Goal: Task Accomplishment & Management: Manage account settings

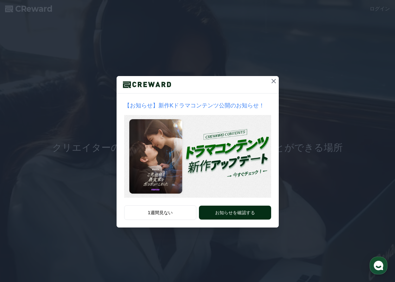
click at [232, 213] on button "お知らせを確認する" at bounding box center [235, 212] width 72 height 14
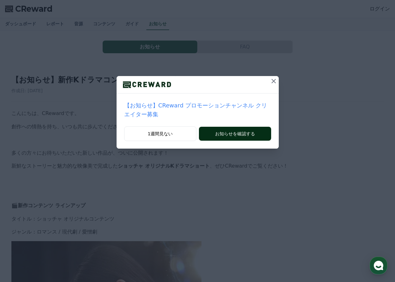
click at [237, 127] on button "お知らせを確認する" at bounding box center [235, 134] width 72 height 14
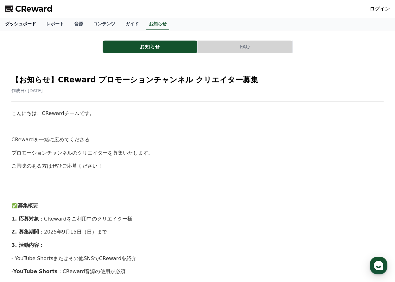
click at [14, 22] on link "ダッシュボード" at bounding box center [20, 24] width 41 height 12
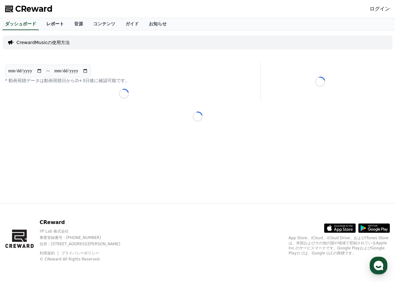
click at [43, 24] on link "レポート" at bounding box center [55, 24] width 28 height 12
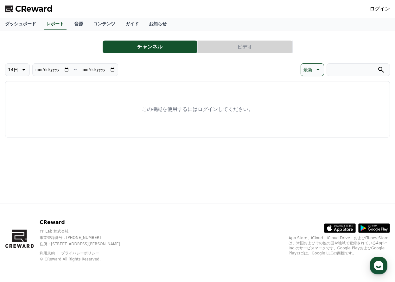
click at [32, 11] on span "CReward" at bounding box center [33, 9] width 37 height 10
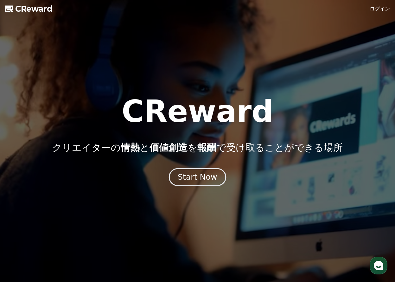
click at [197, 176] on div "Start Now" at bounding box center [197, 177] width 39 height 11
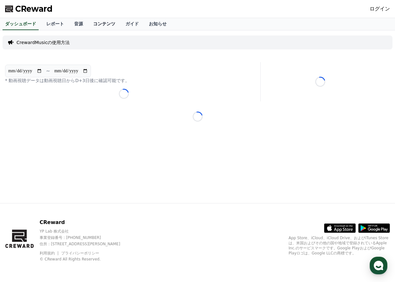
click at [88, 25] on link "コンテンツ" at bounding box center [104, 24] width 32 height 12
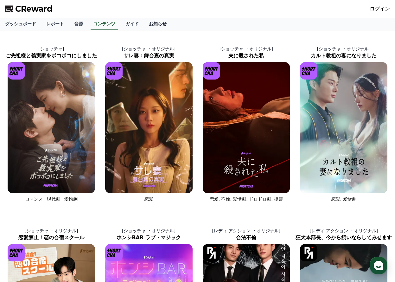
click at [144, 24] on link "お知らせ" at bounding box center [158, 24] width 28 height 12
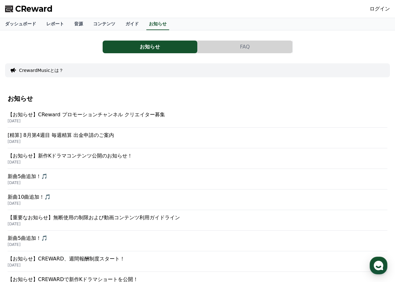
click at [92, 116] on p "【お知らせ】CReward プロモーションチャンネル クリエイター募集" at bounding box center [197, 115] width 379 height 8
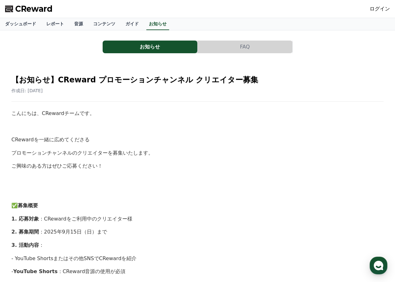
click at [381, 11] on link "ログイン" at bounding box center [379, 9] width 20 height 8
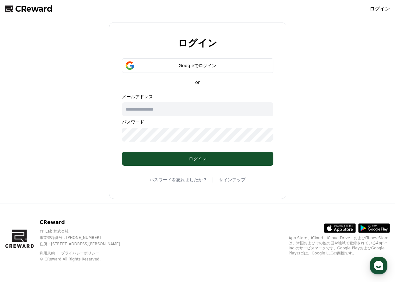
click at [229, 179] on link "サインアップ" at bounding box center [232, 179] width 27 height 6
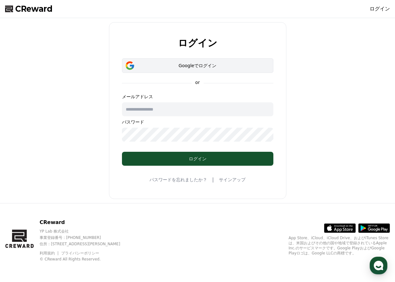
click at [190, 67] on div "Googleでログイン" at bounding box center [197, 65] width 133 height 6
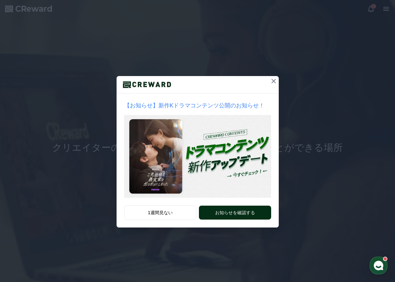
click at [228, 210] on button "お知らせを確認する" at bounding box center [235, 212] width 72 height 14
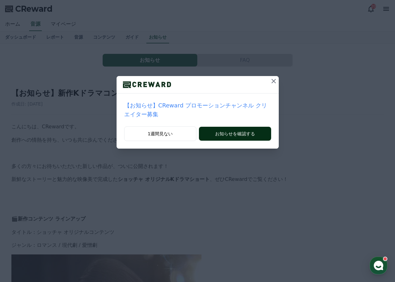
click at [230, 127] on button "お知らせを確認する" at bounding box center [235, 134] width 72 height 14
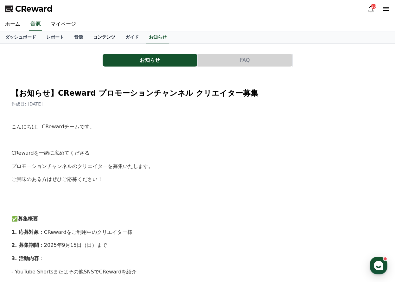
click at [91, 37] on link "コンテンツ" at bounding box center [104, 37] width 32 height 12
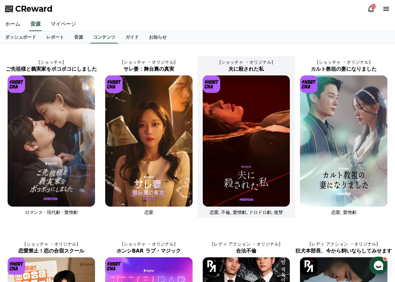
click at [244, 151] on img at bounding box center [246, 140] width 87 height 131
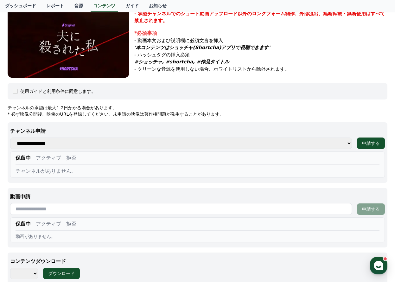
scroll to position [175, 0]
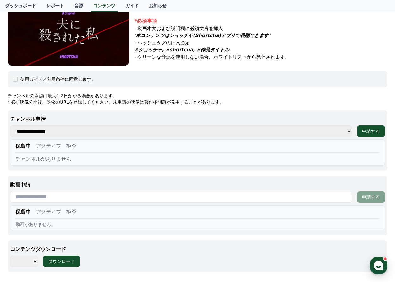
click at [33, 260] on select "**** **** **** **** **** **** **** **** **** **** **** **** **** **** **** ****…" at bounding box center [24, 260] width 28 height 11
click at [145, 268] on div "コンテンツダウンロード **** **** **** **** **** **** **** **** **** **** **** **** **** **…" at bounding box center [197, 256] width 379 height 32
click at [35, 261] on select "**** **** **** **** **** **** **** **** **** **** **** **** **** **** **** ****…" at bounding box center [24, 260] width 28 height 11
select select "**********"
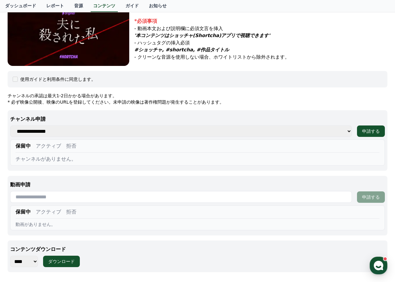
click at [10, 255] on select "**** **** **** **** **** **** **** **** **** **** **** **** **** **** **** ****…" at bounding box center [24, 260] width 28 height 11
click at [62, 262] on div "ダウンロード" at bounding box center [61, 261] width 27 height 6
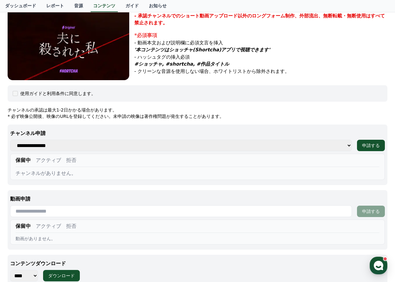
scroll to position [149, 0]
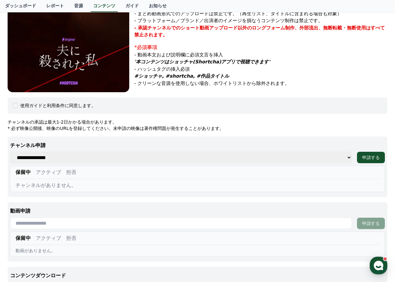
click at [45, 156] on select "**********" at bounding box center [180, 157] width 341 height 11
click at [372, 157] on div "申請する" at bounding box center [371, 157] width 18 height 6
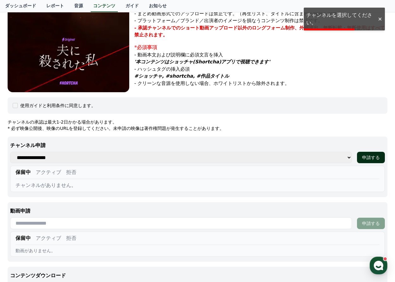
click at [372, 157] on div "申請する" at bounding box center [371, 157] width 18 height 6
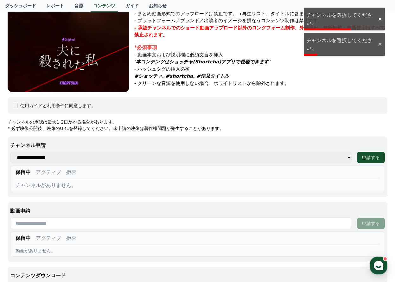
click at [53, 156] on select "**********" at bounding box center [180, 157] width 341 height 11
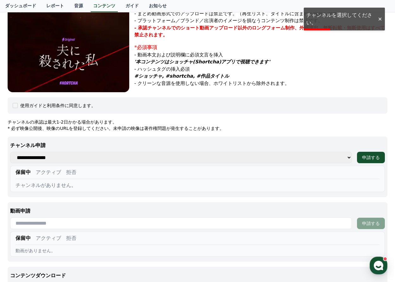
click at [272, 132] on div "**********" at bounding box center [197, 208] width 379 height 179
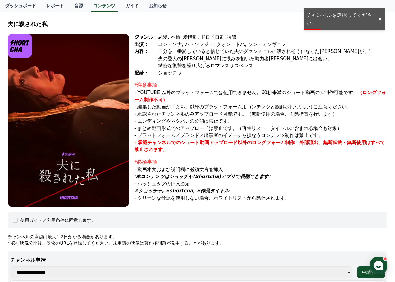
scroll to position [0, 0]
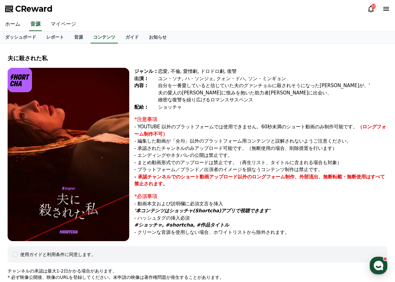
click at [58, 22] on link "マイページ" at bounding box center [63, 24] width 35 height 13
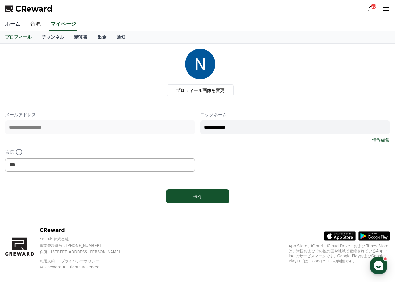
click at [14, 22] on link "ホーム" at bounding box center [12, 24] width 25 height 13
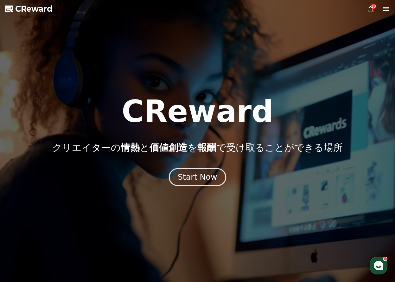
click at [198, 176] on div "Start Now" at bounding box center [197, 177] width 39 height 11
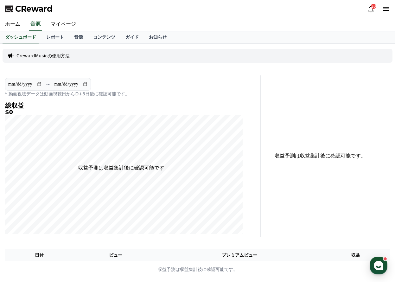
click at [371, 8] on icon at bounding box center [371, 9] width 8 height 8
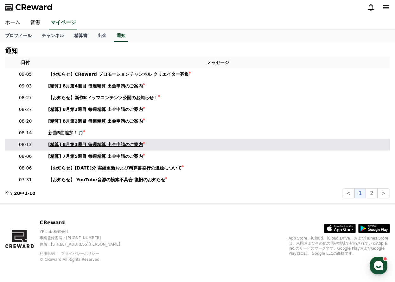
scroll to position [2, 0]
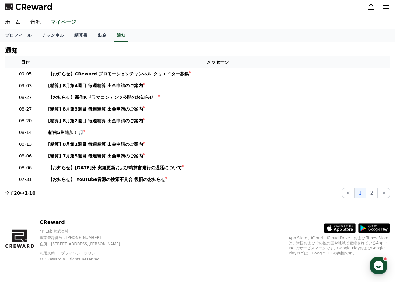
click at [387, 10] on icon at bounding box center [386, 7] width 8 height 8
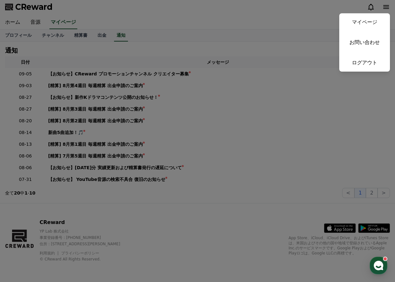
click at [194, 21] on button "close" at bounding box center [197, 141] width 395 height 282
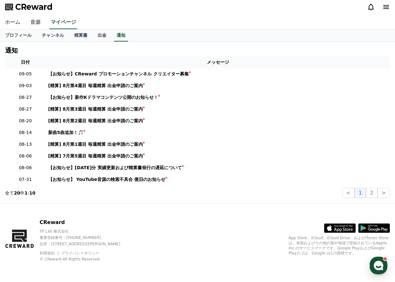
click at [15, 22] on link "ホーム" at bounding box center [12, 22] width 25 height 13
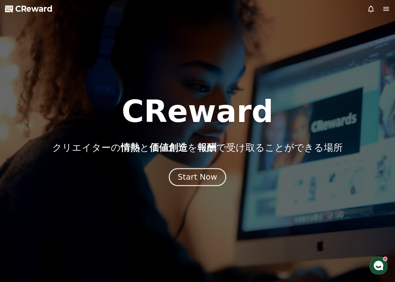
click at [197, 178] on div "Start Now" at bounding box center [197, 177] width 39 height 11
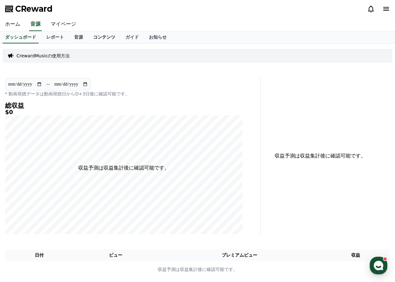
click at [88, 37] on link "コンテンツ" at bounding box center [104, 37] width 32 height 12
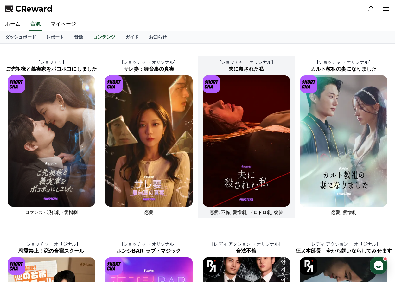
click at [242, 65] on h2 "夫に殺された私" at bounding box center [245, 69] width 97 height 8
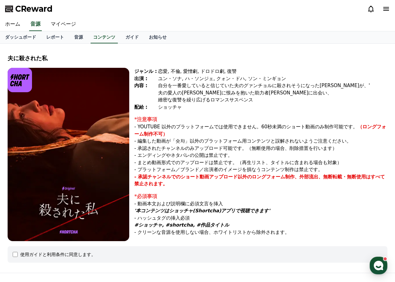
scroll to position [70, 0]
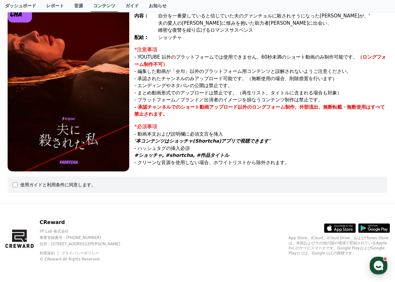
click at [20, 184] on div "使用ガイドと利用条件に同意します。" at bounding box center [197, 184] width 369 height 6
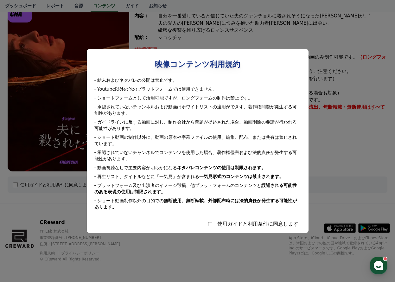
select select
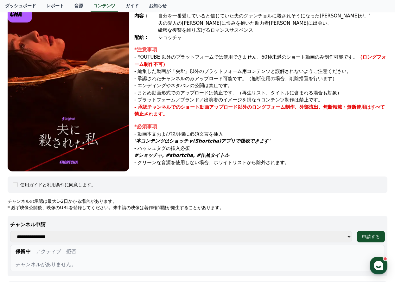
scroll to position [175, 0]
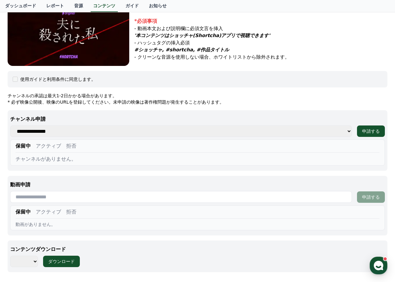
click at [85, 130] on select "**********" at bounding box center [180, 130] width 341 height 11
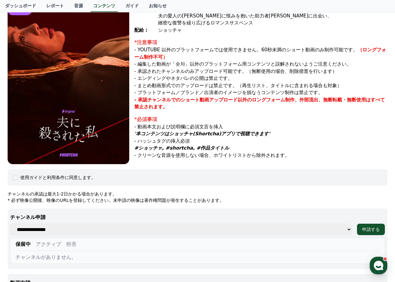
scroll to position [0, 0]
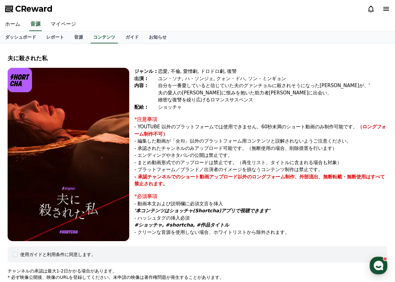
click at [385, 10] on icon at bounding box center [386, 9] width 6 height 4
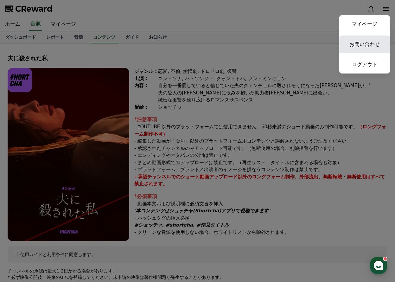
click at [363, 44] on link "お問い合わせ" at bounding box center [364, 44] width 51 height 18
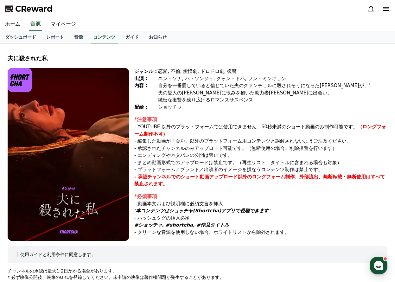
click at [10, 25] on link "ホーム" at bounding box center [12, 24] width 25 height 13
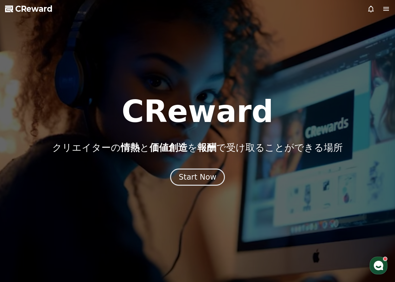
click at [36, 10] on span "CReward" at bounding box center [33, 9] width 37 height 10
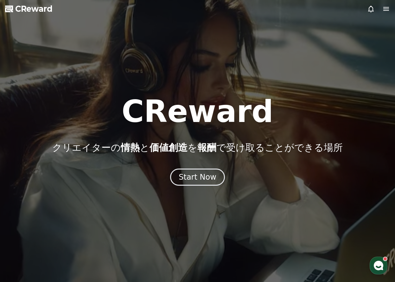
click at [369, 10] on icon at bounding box center [371, 9] width 6 height 7
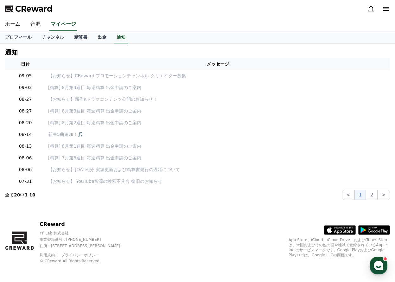
scroll to position [2, 0]
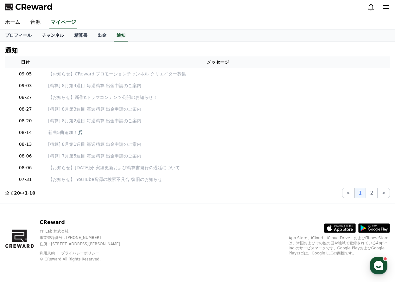
click at [45, 34] on link "チャンネル" at bounding box center [53, 35] width 32 height 12
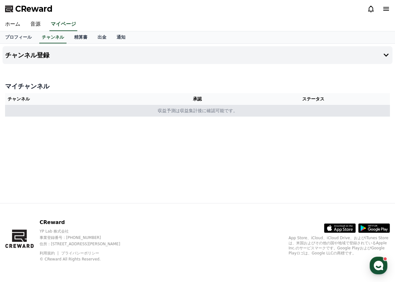
click at [198, 111] on td "収益予測は収益集計後に確認可能です。" at bounding box center [197, 111] width 385 height 12
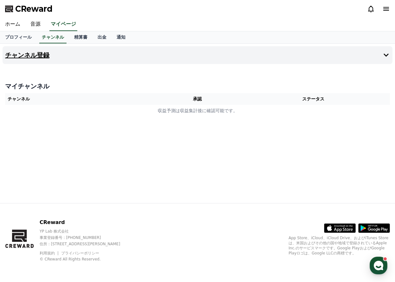
click at [385, 57] on icon at bounding box center [386, 55] width 8 height 8
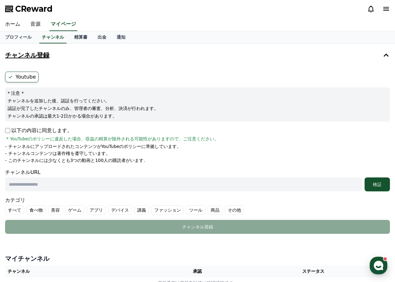
click at [56, 185] on input "text" at bounding box center [183, 184] width 357 height 14
paste input "**********"
drag, startPoint x: 90, startPoint y: 185, endPoint x: 2, endPoint y: 183, distance: 88.3
click at [2, 183] on div "**********" at bounding box center [197, 169] width 395 height 250
paste input "********"
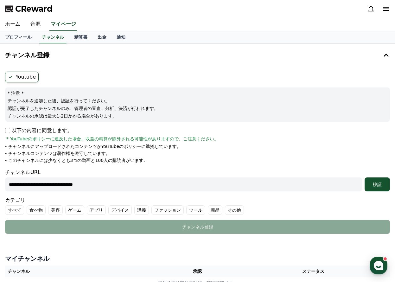
type input "**********"
click at [171, 160] on li "- このチャンネルには少なくとも3つの動画と100人の購読者がいます." at bounding box center [197, 160] width 385 height 6
click at [368, 191] on form "**********" at bounding box center [197, 153] width 385 height 162
click at [380, 185] on div "検証" at bounding box center [377, 184] width 20 height 6
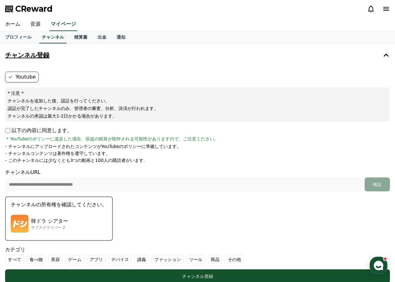
scroll to position [105, 0]
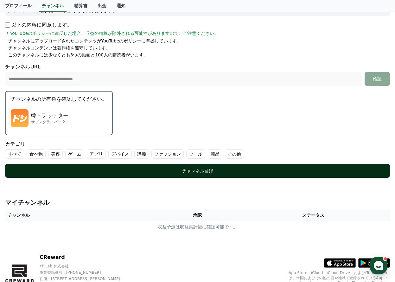
click at [199, 168] on div "チャンネル登録" at bounding box center [197, 170] width 359 height 6
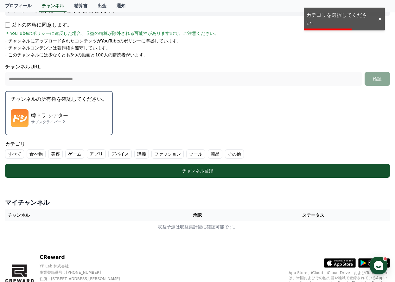
click at [44, 107] on div "韓ドラ シアター サブスクライバー 2" at bounding box center [59, 117] width 96 height 25
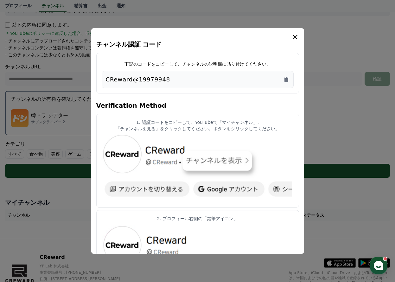
drag, startPoint x: 164, startPoint y: 80, endPoint x: 106, endPoint y: 76, distance: 58.1
click at [106, 76] on div "CReward@19979948" at bounding box center [198, 79] width 184 height 9
copy p "CReward@19979948"
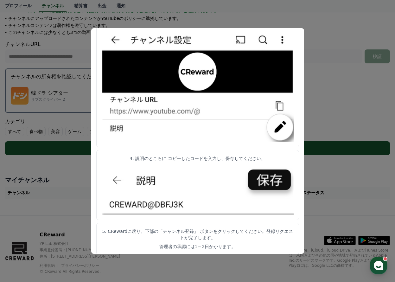
scroll to position [140, 0]
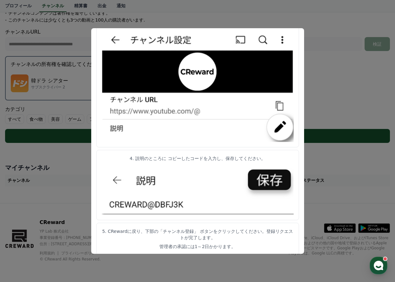
click at [353, 110] on button "close modal" at bounding box center [197, 141] width 395 height 282
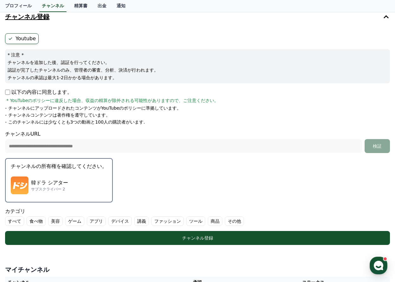
scroll to position [35, 0]
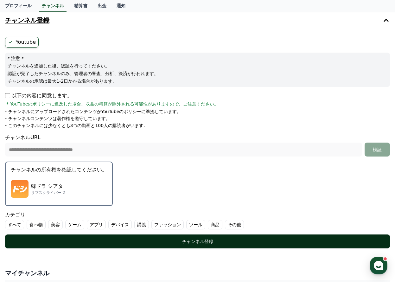
click at [193, 241] on div "チャンネル登録" at bounding box center [197, 241] width 359 height 6
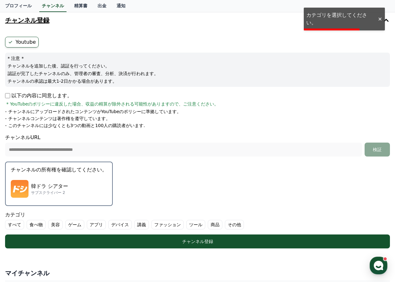
click at [65, 195] on div "韓ドラ シアター サブスクライバー 2" at bounding box center [59, 188] width 96 height 25
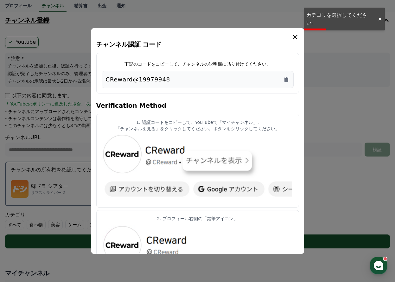
click at [294, 37] on icon "modal" at bounding box center [295, 37] width 8 height 8
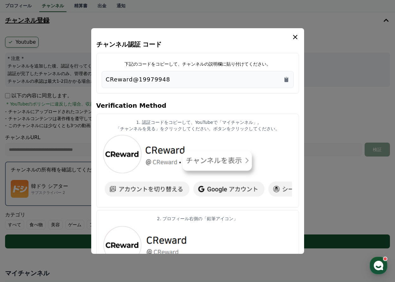
click at [297, 37] on icon "modal" at bounding box center [295, 37] width 8 height 8
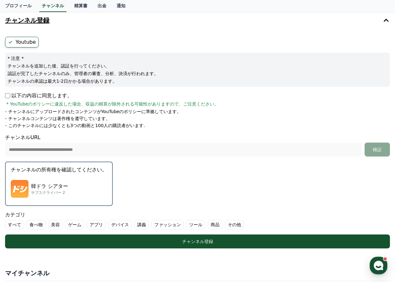
click at [225, 223] on label "その他" at bounding box center [234, 224] width 19 height 9
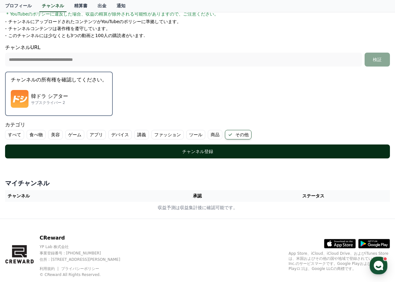
scroll to position [140, 0]
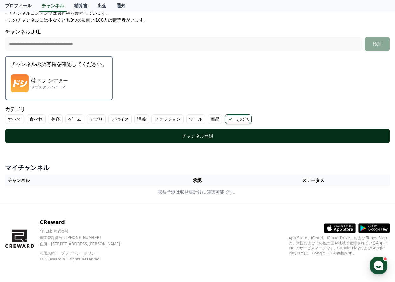
click at [202, 135] on div "チャンネル登録" at bounding box center [197, 136] width 359 height 6
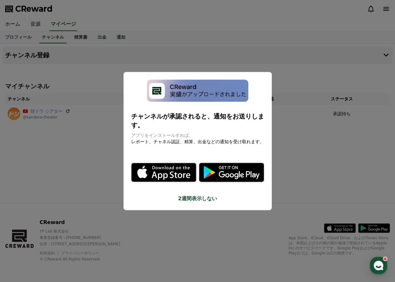
click at [197, 195] on button "2週間表示しない" at bounding box center [197, 199] width 133 height 8
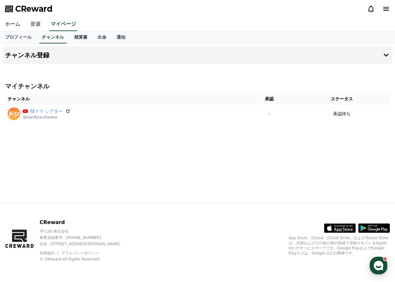
click at [33, 7] on span "CReward" at bounding box center [33, 9] width 37 height 10
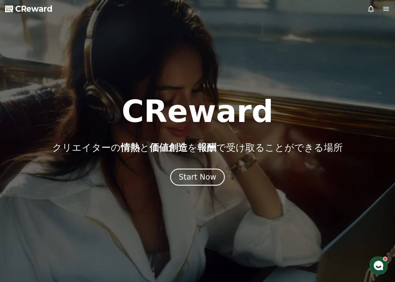
click at [26, 8] on span "CReward" at bounding box center [33, 9] width 37 height 10
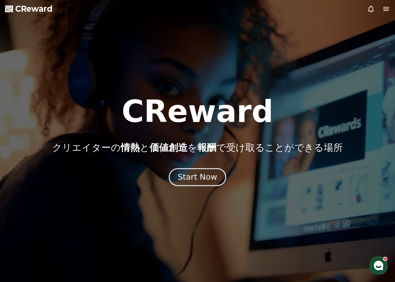
click at [187, 178] on div "Start Now" at bounding box center [197, 177] width 39 height 11
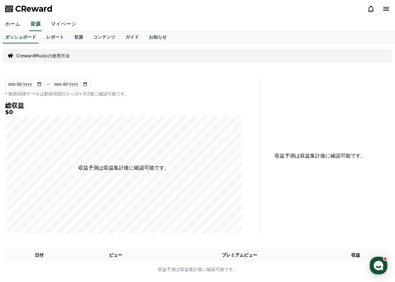
click at [322, 72] on div "**********" at bounding box center [197, 163] width 395 height 239
click at [44, 37] on link "レポート" at bounding box center [55, 37] width 28 height 12
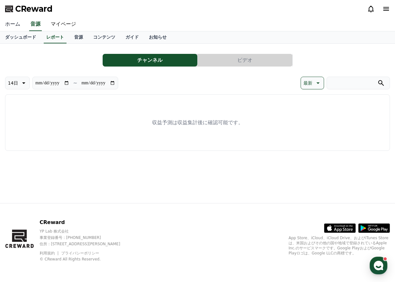
click at [11, 23] on link "ホーム" at bounding box center [12, 24] width 25 height 13
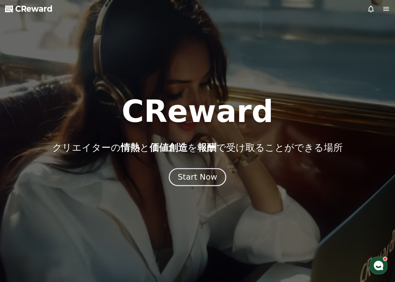
click at [194, 176] on div "Start Now" at bounding box center [197, 177] width 39 height 11
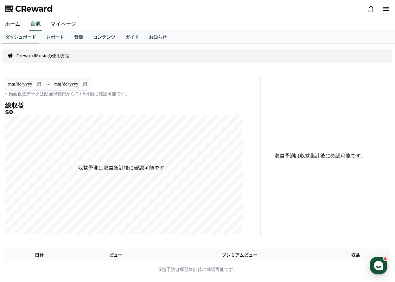
click at [92, 38] on link "コンテンツ" at bounding box center [104, 37] width 32 height 12
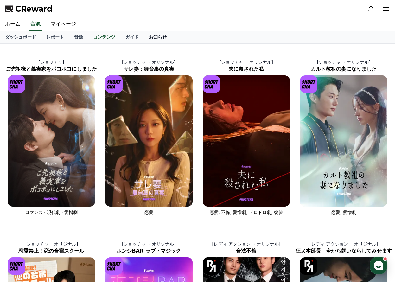
click at [144, 35] on link "お知らせ" at bounding box center [158, 37] width 28 height 12
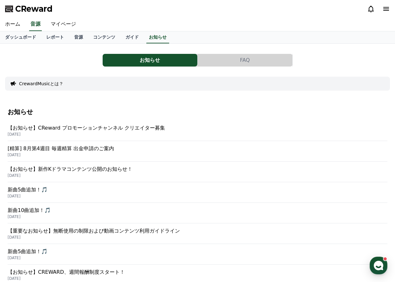
scroll to position [105, 0]
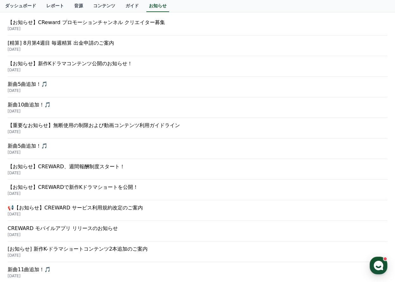
click at [58, 64] on p "【お知らせ】新作Kドラマコンテンツ公開のお知らせ！" at bounding box center [197, 64] width 379 height 8
